Goal: Information Seeking & Learning: Learn about a topic

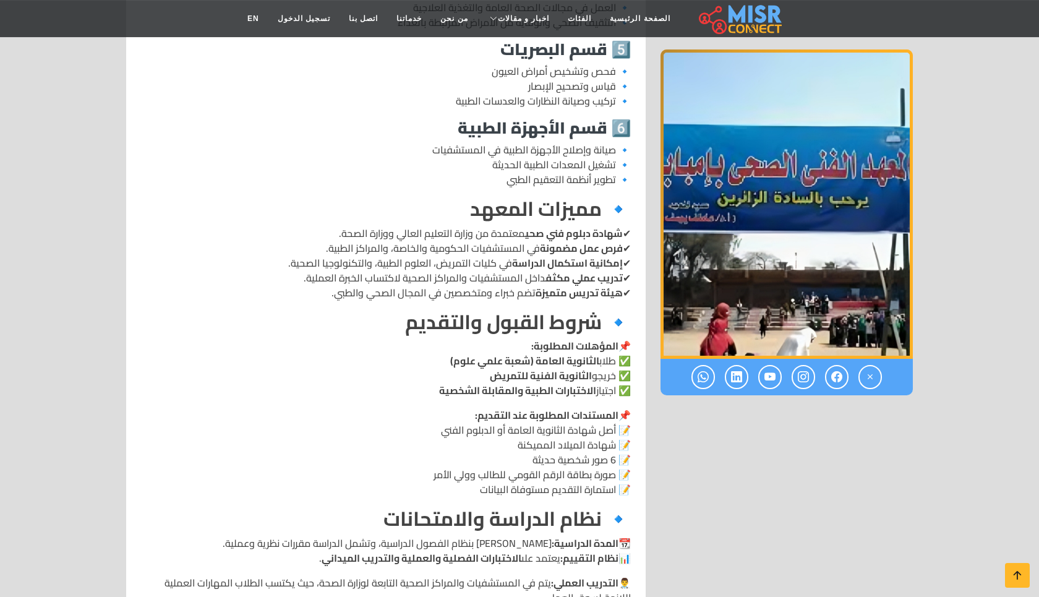
scroll to position [1128, 0]
click at [575, 365] on strong "الثانوية الفنية للتمريض" at bounding box center [541, 374] width 102 height 19
drag, startPoint x: 575, startPoint y: 346, endPoint x: 508, endPoint y: 340, distance: 67.1
click at [508, 365] on strong "الثانوية الفنية للتمريض" at bounding box center [541, 374] width 102 height 19
click at [596, 416] on p "📌 المستندات المطلوبة عند التقديم: 📝 أصل شهادة الثانوية العامة أو الدبلوم الفني …" at bounding box center [386, 451] width 490 height 89
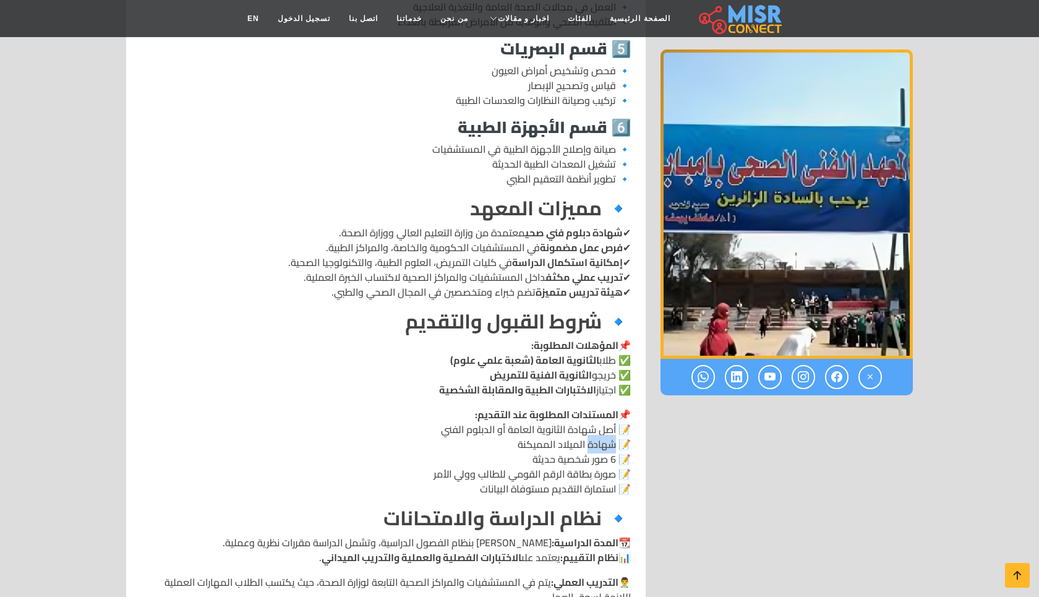
click at [596, 416] on p "📌 المستندات المطلوبة عند التقديم: 📝 أصل شهادة الثانوية العامة أو الدبلوم الفني …" at bounding box center [386, 451] width 490 height 89
click at [568, 442] on p "📌 المستندات المطلوبة عند التقديم: 📝 أصل شهادة الثانوية العامة أو الدبلوم الفني …" at bounding box center [386, 451] width 490 height 89
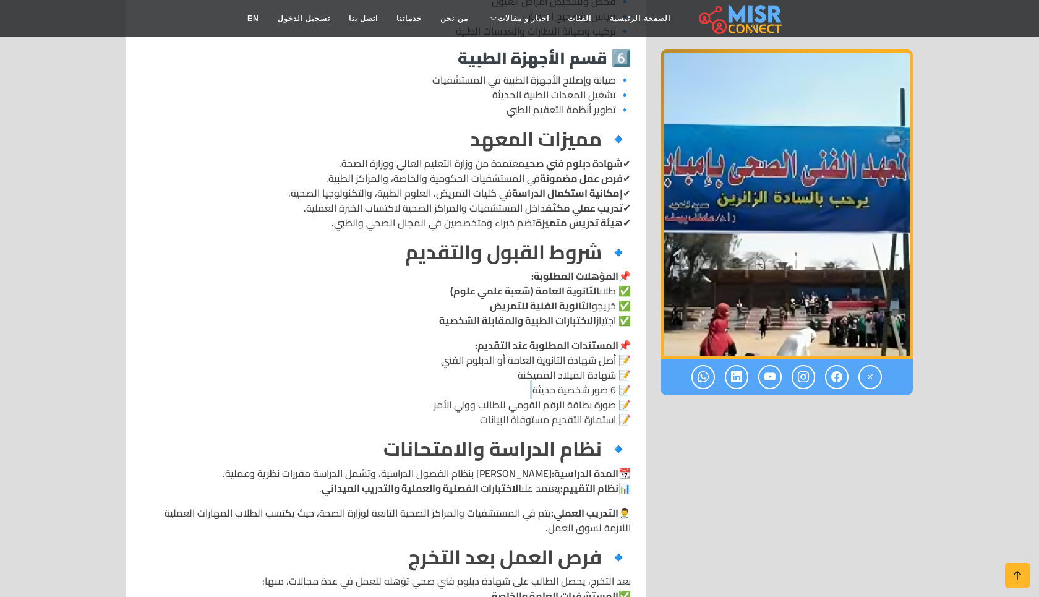
scroll to position [1198, 0]
click at [540, 464] on p "📆 المدة الدراسية: عامان دراسيان بنظام الفصول الدراسية، وتشمل الدراسة مقررات نظر…" at bounding box center [386, 479] width 490 height 30
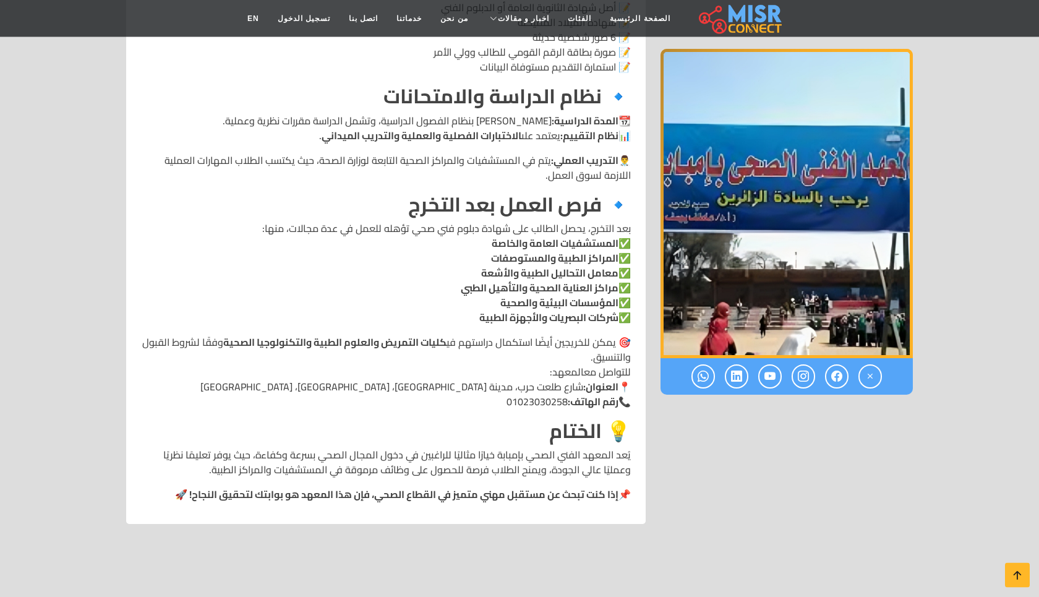
scroll to position [1551, 0]
click at [555, 333] on p "🎯 يمكن للخريجين أيضًا استكمال دراستهم في كليات التمريض والعلوم الطبية والتكنولو…" at bounding box center [386, 370] width 490 height 74
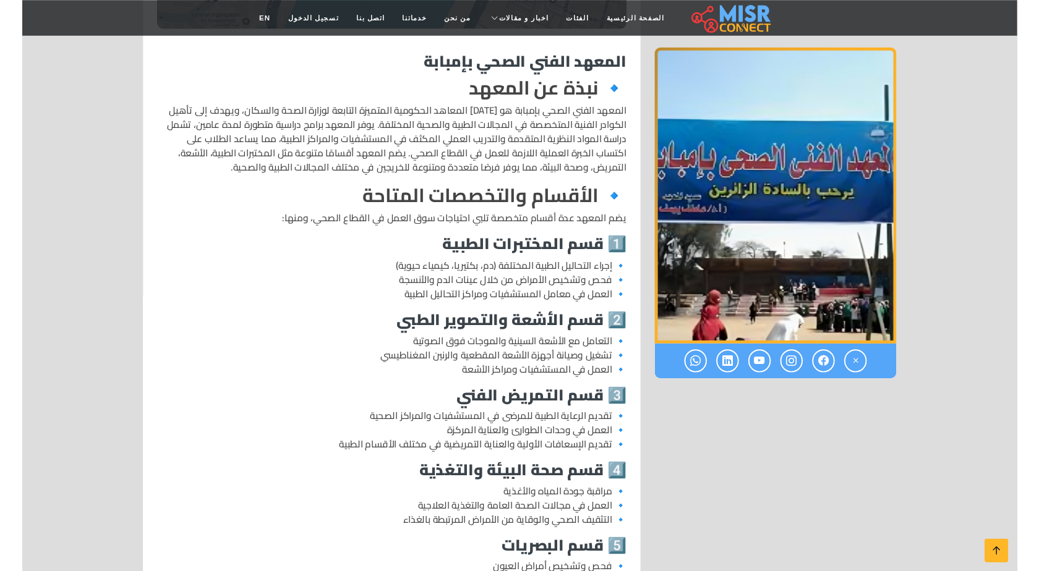
scroll to position [564, 0]
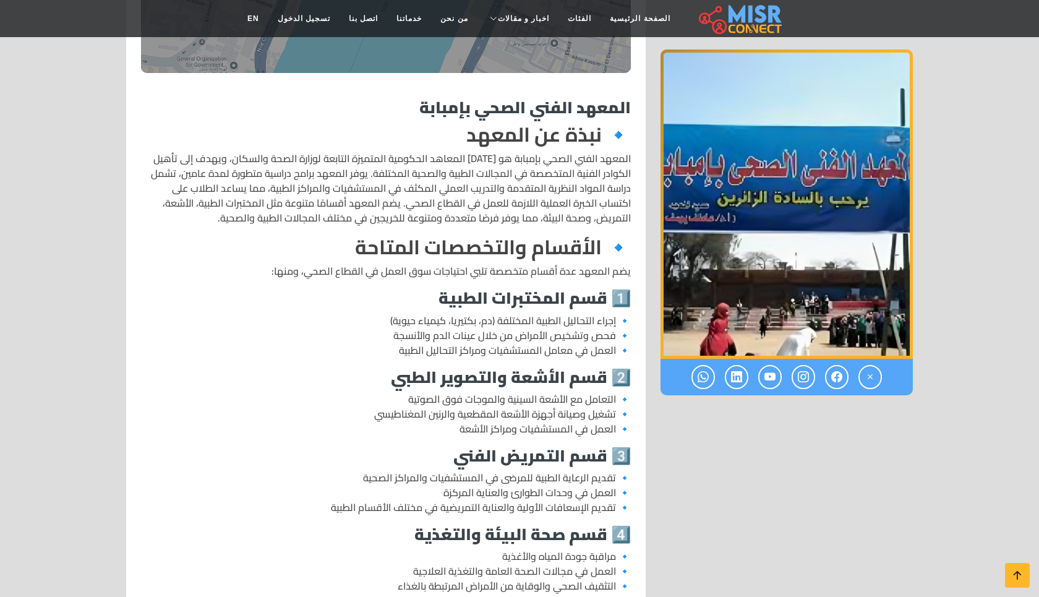
click at [427, 195] on p "المعهد الفني الصحي بإمبابة هو [DATE] المعاهد الحكومية المتميزة التابعة لوزارة ا…" at bounding box center [386, 188] width 490 height 74
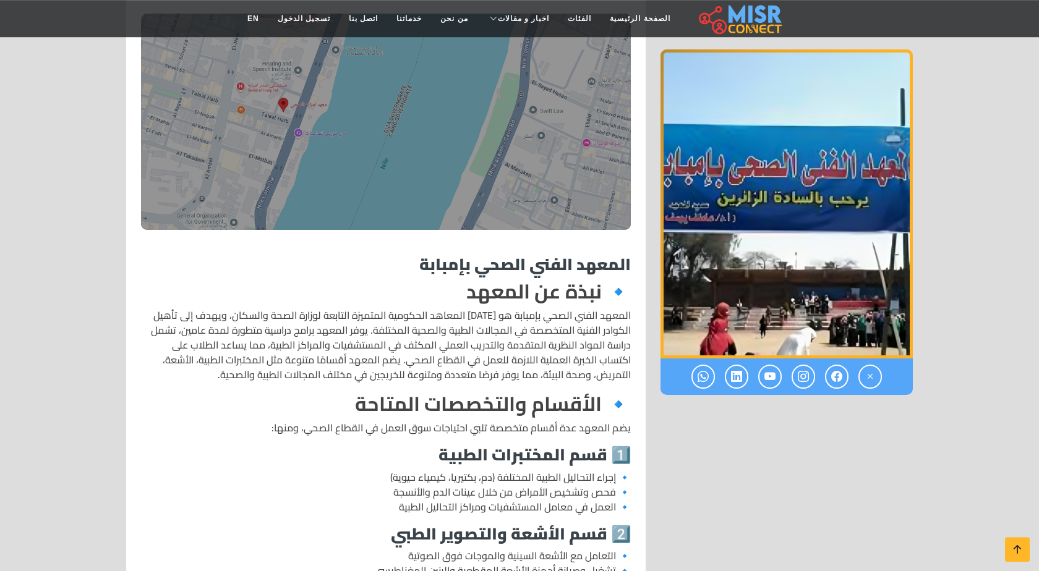
scroll to position [2205, 0]
